Goal: Information Seeking & Learning: Understand process/instructions

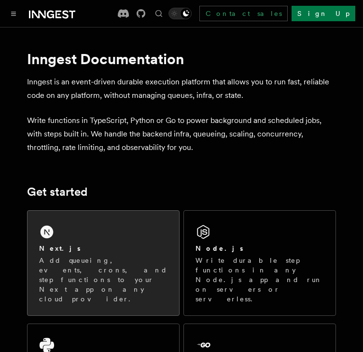
click at [118, 245] on div "Next.js" at bounding box center [103, 249] width 128 height 10
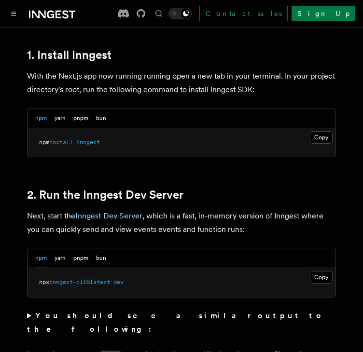
scroll to position [565, 0]
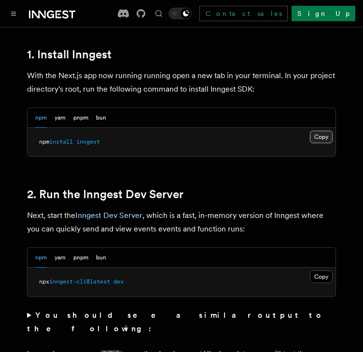
click at [319, 131] on button "Copy Copied" at bounding box center [321, 137] width 23 height 13
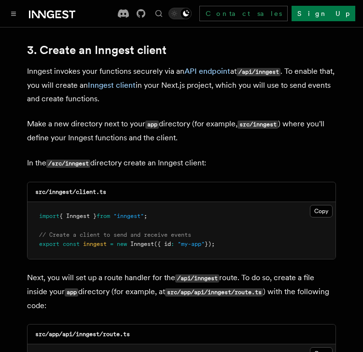
scroll to position [1137, 0]
click at [65, 189] on code "src/inngest/client.ts" at bounding box center [70, 192] width 71 height 7
copy code "inngest"
click at [311, 205] on button "Copy Copied" at bounding box center [321, 211] width 23 height 13
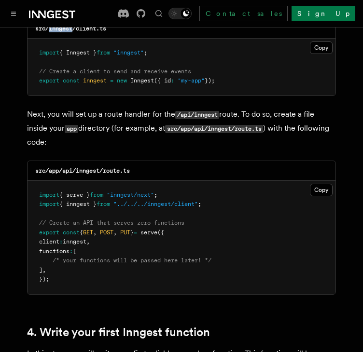
scroll to position [1304, 0]
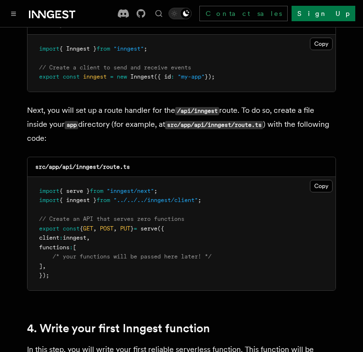
click at [87, 164] on code "src/app/api/inngest/route.ts" at bounding box center [82, 167] width 95 height 7
copy code "inngest"
click at [315, 177] on pre "import { serve } from "inngest/next" ; import { inngest } from "../../../innges…" at bounding box center [182, 233] width 308 height 113
click at [315, 180] on button "Copy Copied" at bounding box center [321, 186] width 23 height 13
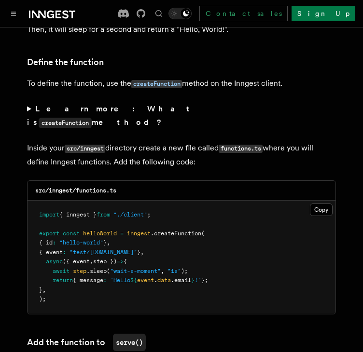
scroll to position [1654, 0]
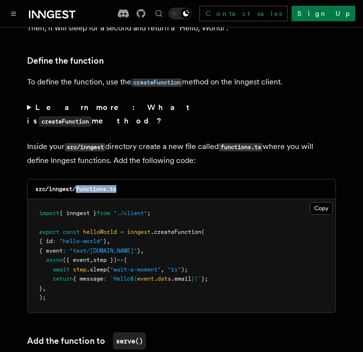
drag, startPoint x: 120, startPoint y: 151, endPoint x: 76, endPoint y: 156, distance: 43.7
click at [76, 180] on div "src/inngest/functions.ts" at bounding box center [182, 190] width 308 height 20
copy code "functions.ts"
click at [315, 202] on button "Copy Copied" at bounding box center [321, 208] width 23 height 13
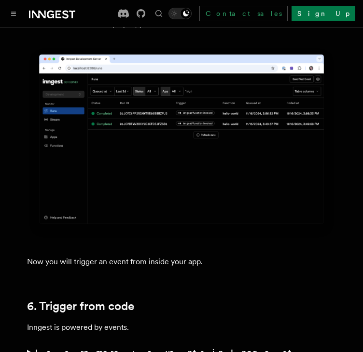
scroll to position [4242, 0]
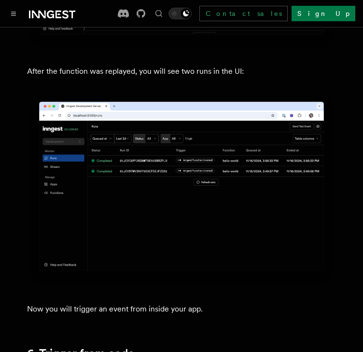
click at [147, 172] on img at bounding box center [181, 191] width 309 height 194
